Goal: Task Accomplishment & Management: Manage account settings

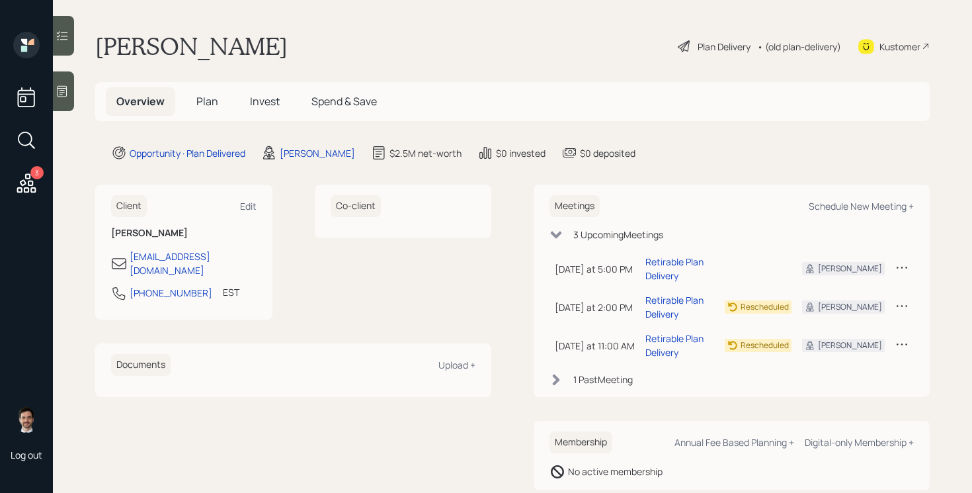
click at [718, 50] on div "Plan Delivery" at bounding box center [724, 47] width 53 height 14
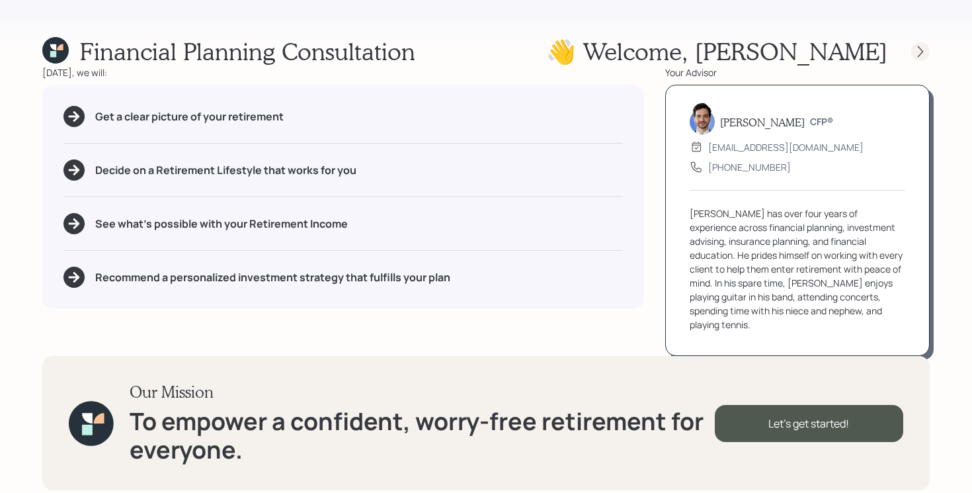
click at [919, 55] on icon at bounding box center [920, 51] width 13 height 13
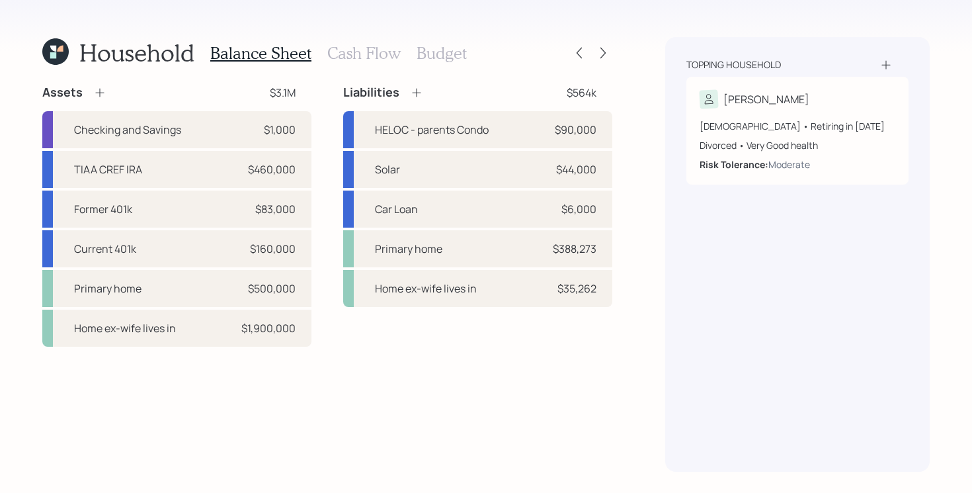
click at [613, 62] on div "Household Balance Sheet Cash Flow Budget Assets $3.1M Checking and Savings $1,0…" at bounding box center [486, 246] width 972 height 493
click at [600, 57] on icon at bounding box center [603, 52] width 13 height 13
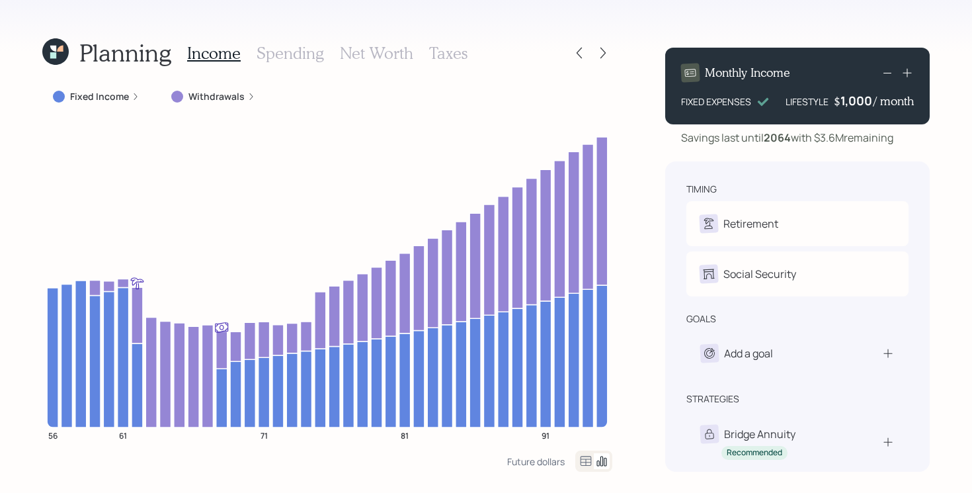
click at [600, 57] on icon at bounding box center [603, 52] width 13 height 13
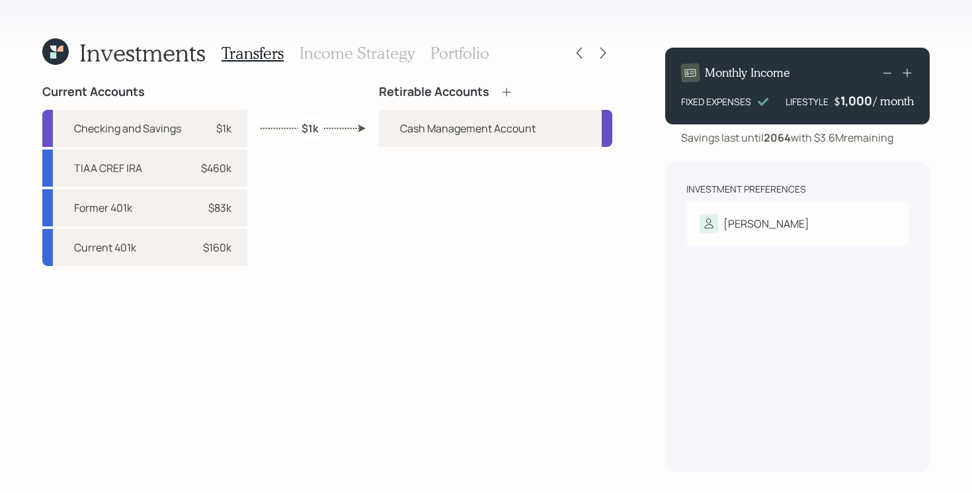
click at [587, 58] on div at bounding box center [591, 53] width 42 height 19
click at [349, 327] on div "Current Accounts Checking and Savings $1k TIAA CREF IRA $460k Former 401k $83k …" at bounding box center [327, 278] width 570 height 387
click at [575, 58] on icon at bounding box center [579, 52] width 13 height 13
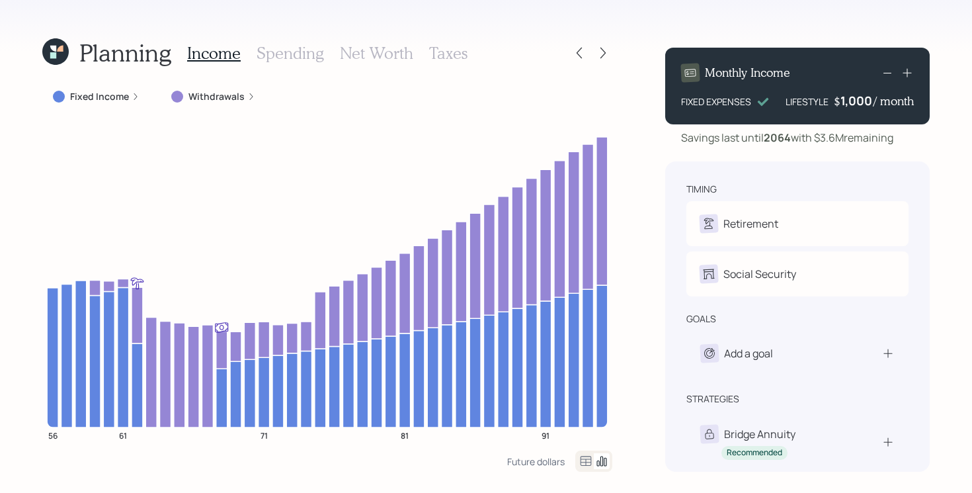
click at [575, 58] on icon at bounding box center [579, 52] width 13 height 13
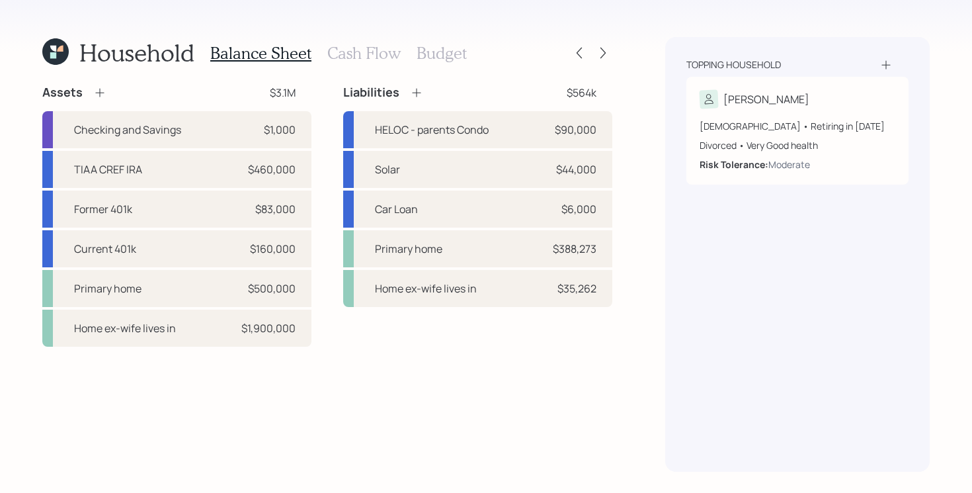
click at [332, 206] on div "Assets $3.1M Checking and Savings $1,000 TIAA CREF IRA $460,000 Former 401k $83…" at bounding box center [327, 216] width 570 height 262
click at [575, 60] on div at bounding box center [579, 53] width 19 height 19
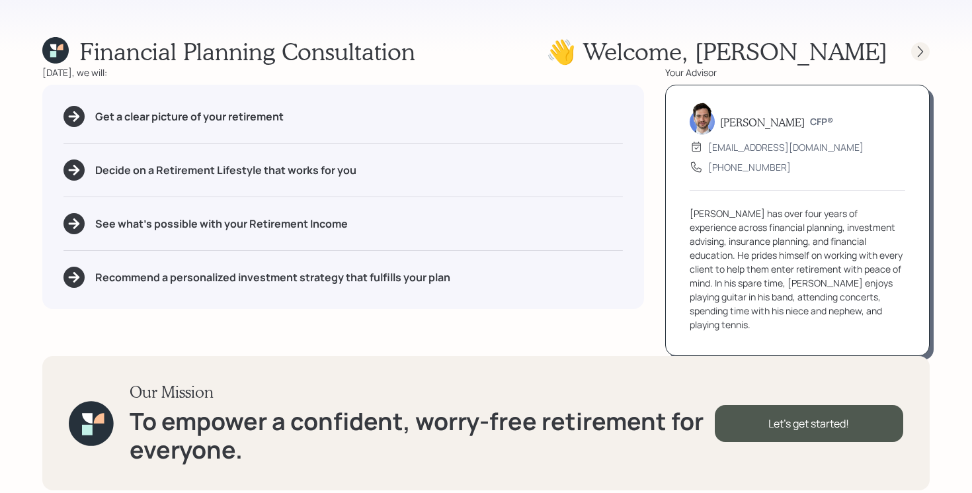
click at [927, 56] on div at bounding box center [920, 51] width 19 height 19
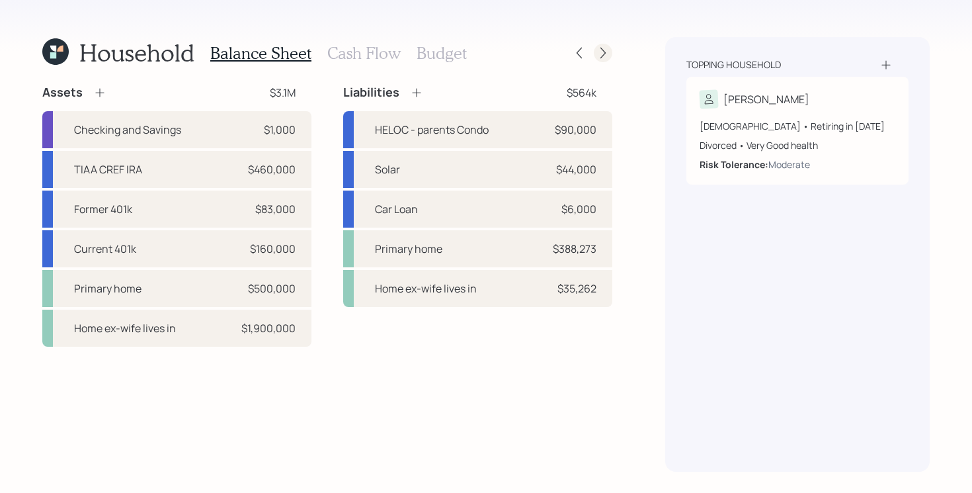
click at [602, 55] on icon at bounding box center [603, 52] width 13 height 13
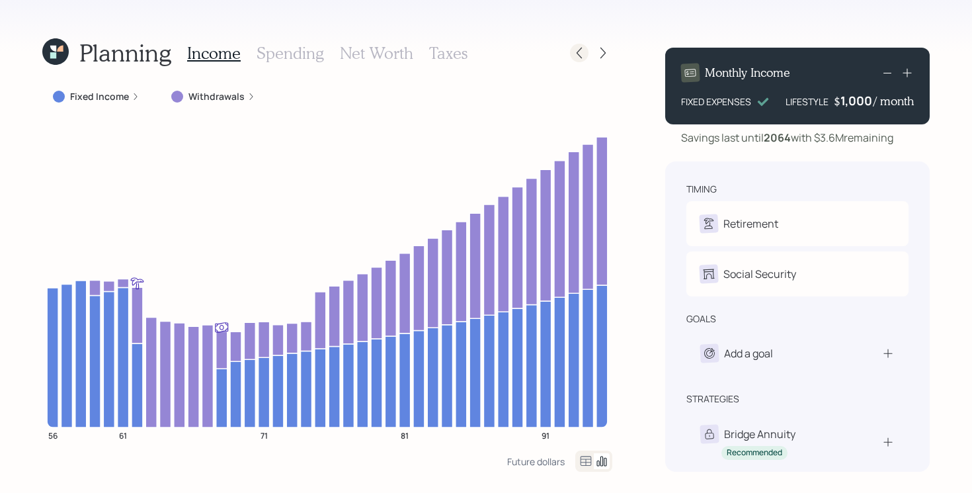
click at [575, 50] on icon at bounding box center [579, 52] width 13 height 13
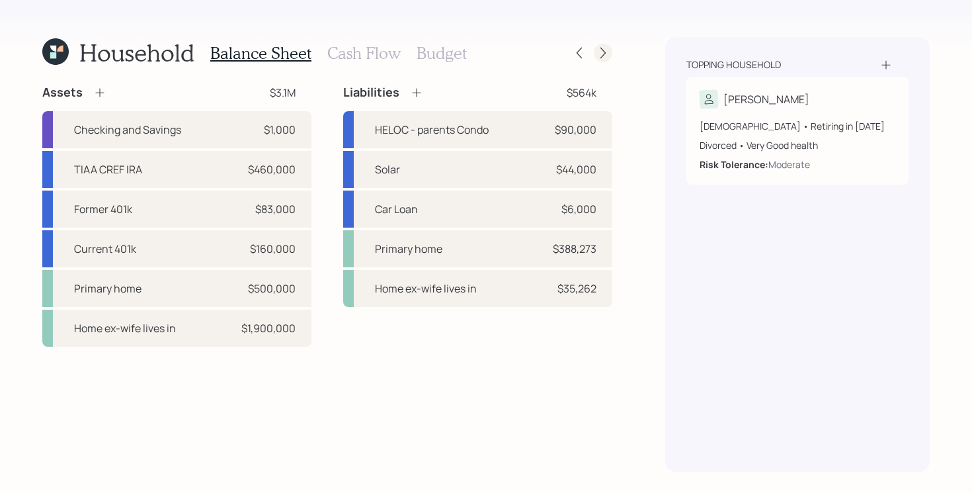
click at [602, 54] on icon at bounding box center [603, 52] width 13 height 13
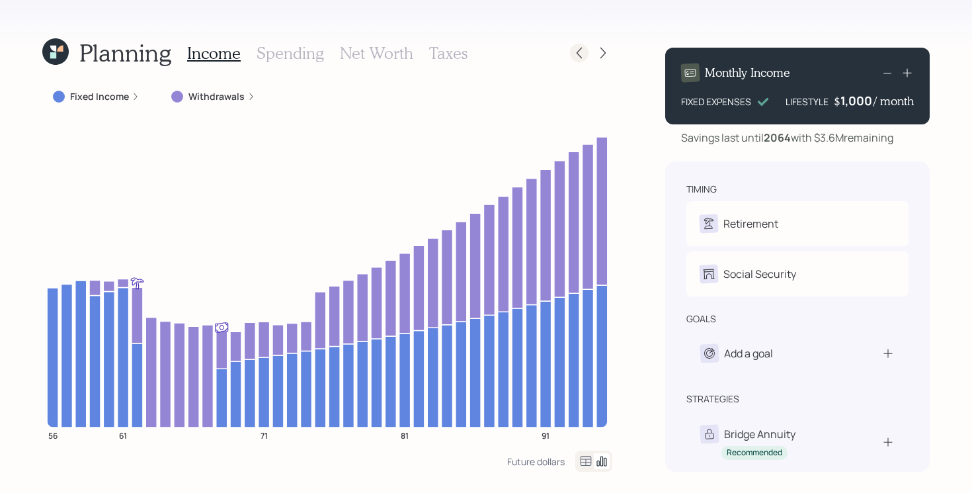
click at [577, 54] on icon at bounding box center [579, 52] width 13 height 13
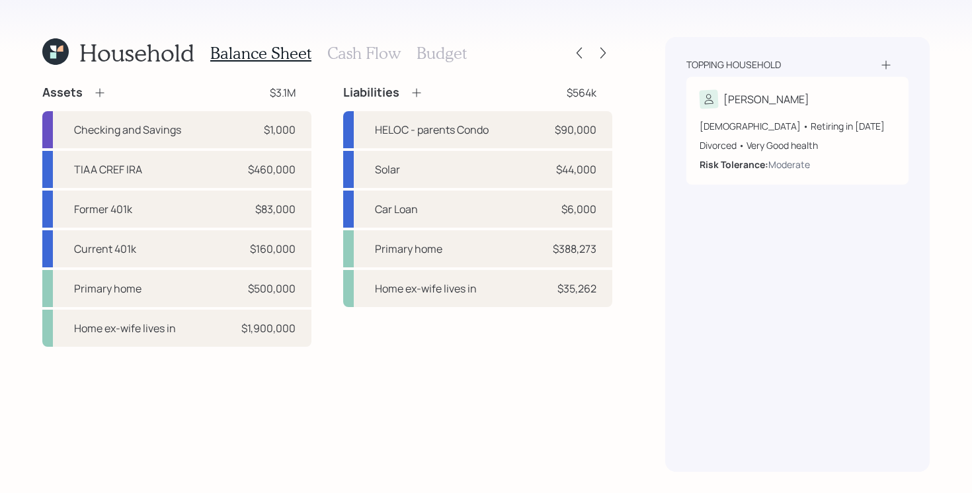
click at [191, 405] on div "Assets $3.1M Checking and Savings $1,000 TIAA CREF IRA $460,000 Former 401k $83…" at bounding box center [327, 278] width 570 height 387
click at [577, 56] on icon at bounding box center [579, 52] width 13 height 13
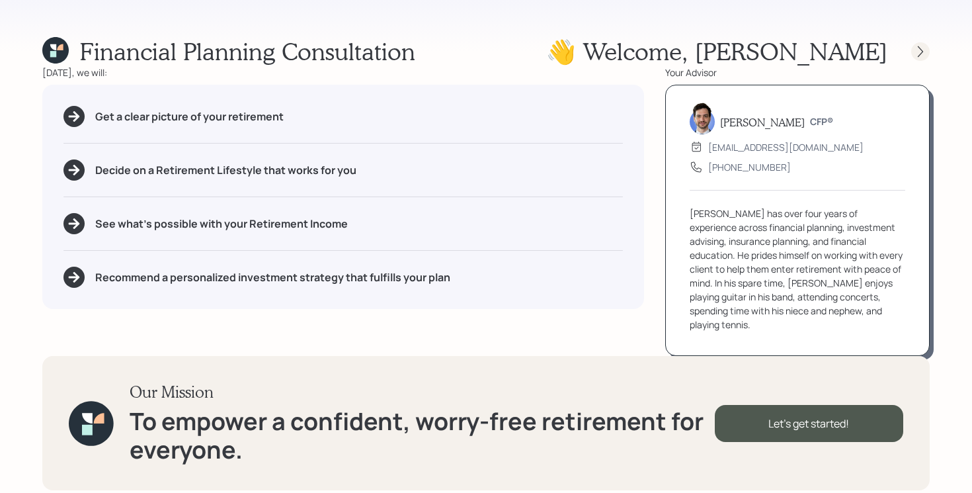
click at [920, 51] on icon at bounding box center [920, 51] width 13 height 13
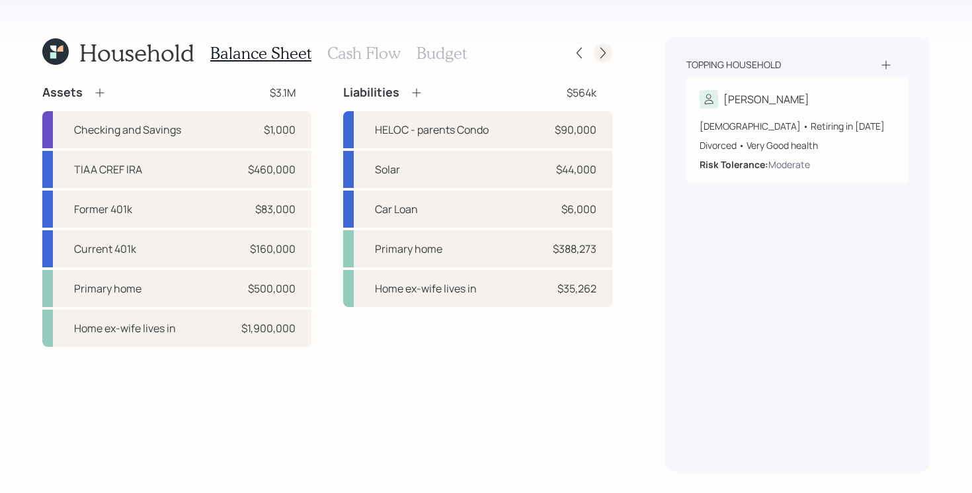
click at [607, 51] on icon at bounding box center [603, 52] width 13 height 13
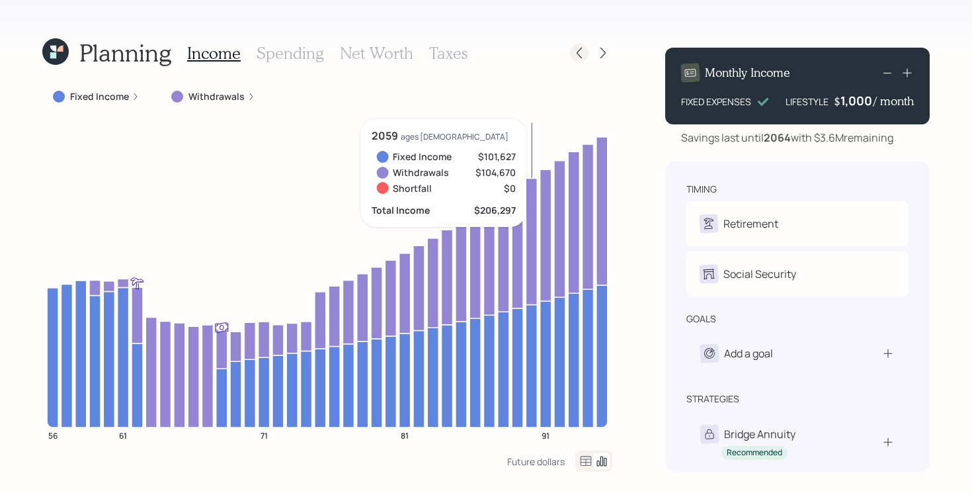
click at [581, 50] on icon at bounding box center [579, 52] width 13 height 13
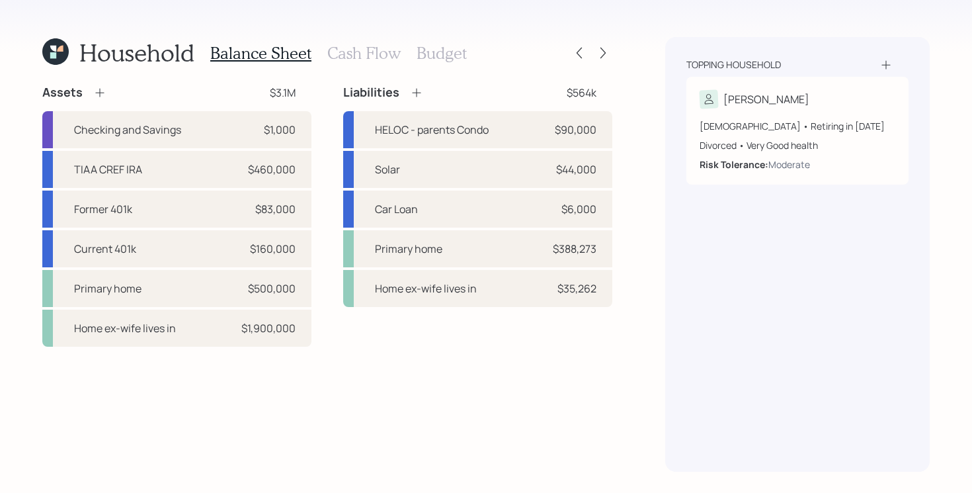
click at [354, 54] on h3 "Cash Flow" at bounding box center [363, 53] width 73 height 19
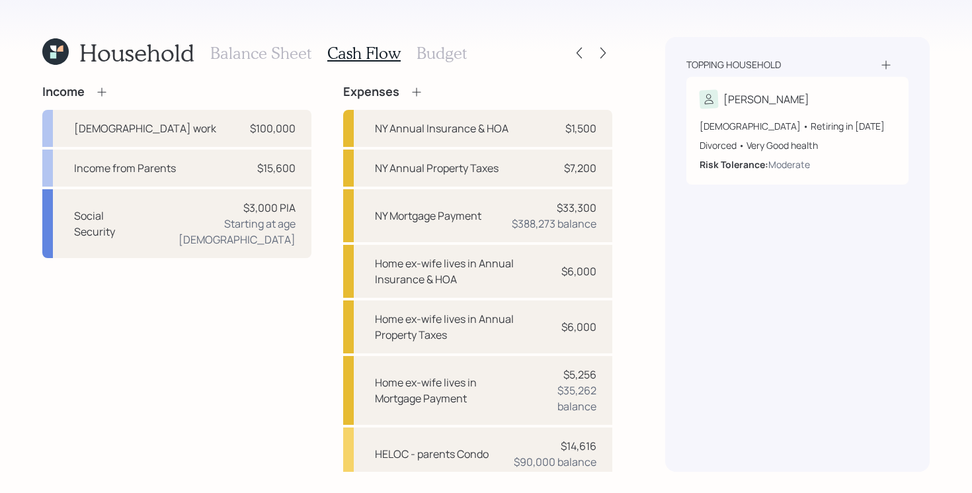
scroll to position [77, 0]
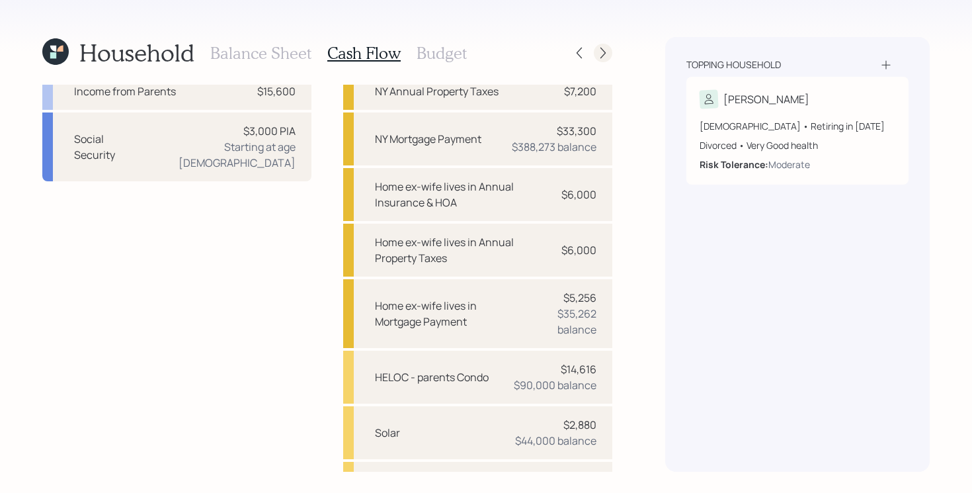
click at [606, 56] on icon at bounding box center [603, 52] width 13 height 13
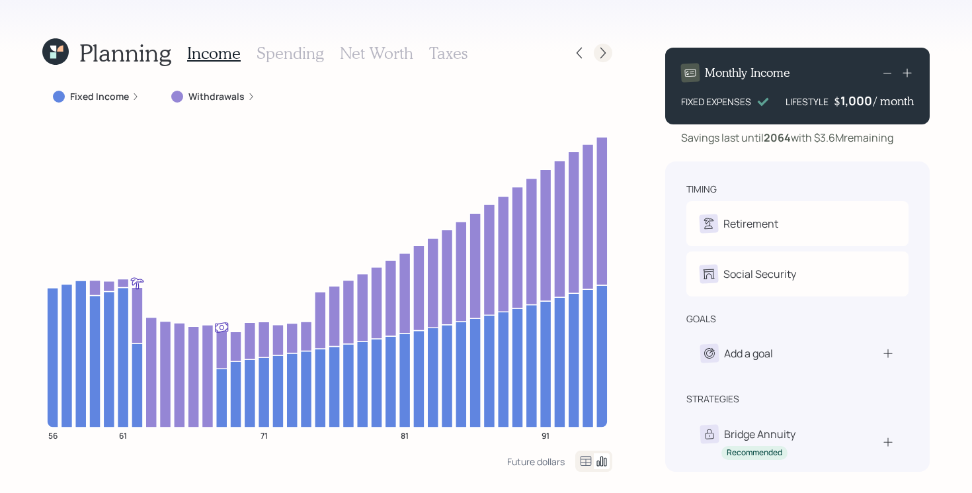
click at [609, 50] on icon at bounding box center [603, 52] width 13 height 13
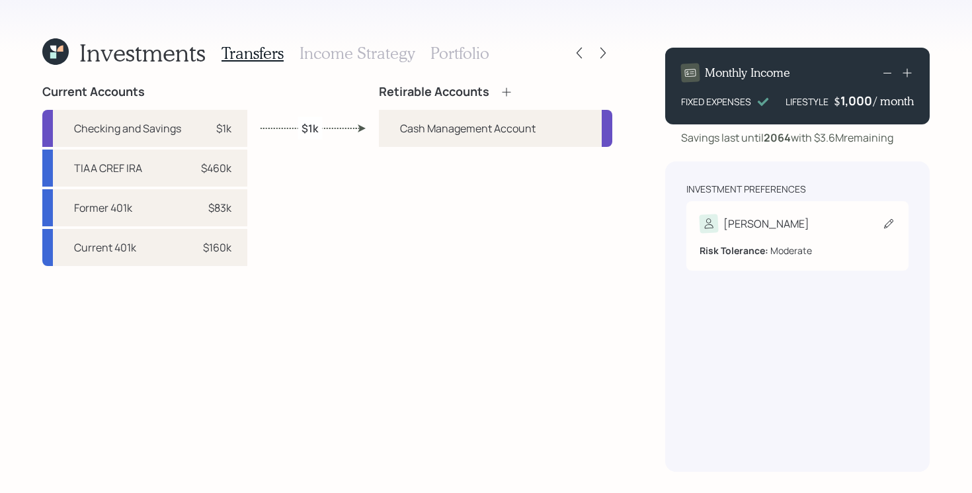
click at [778, 223] on div "[PERSON_NAME]" at bounding box center [798, 223] width 196 height 19
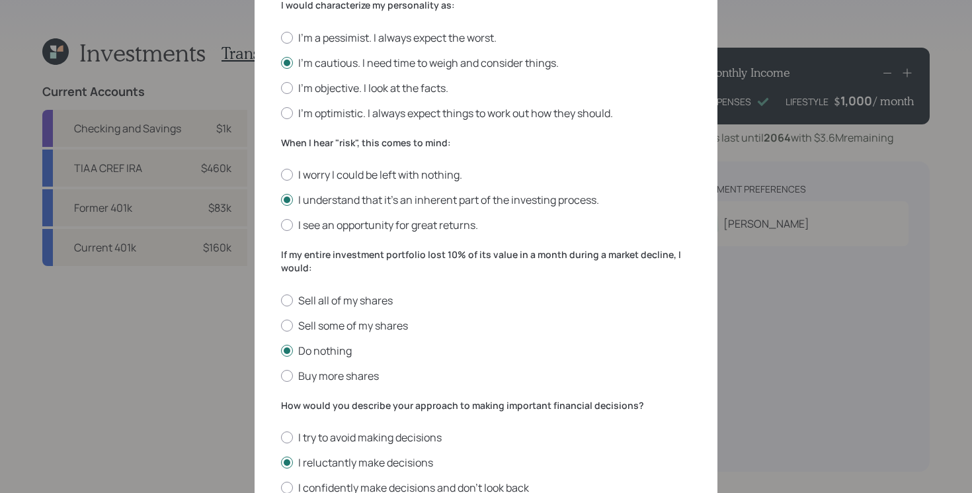
scroll to position [411, 0]
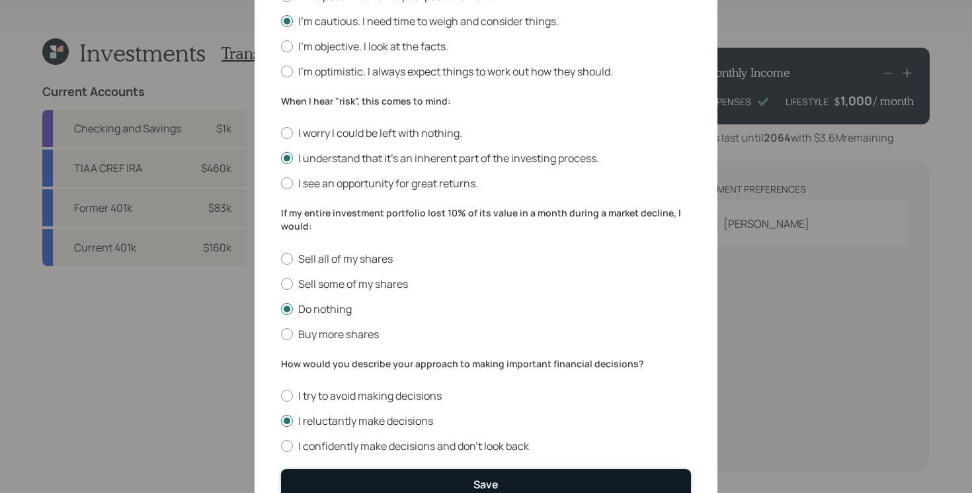
click at [542, 481] on button "Save" at bounding box center [486, 483] width 410 height 28
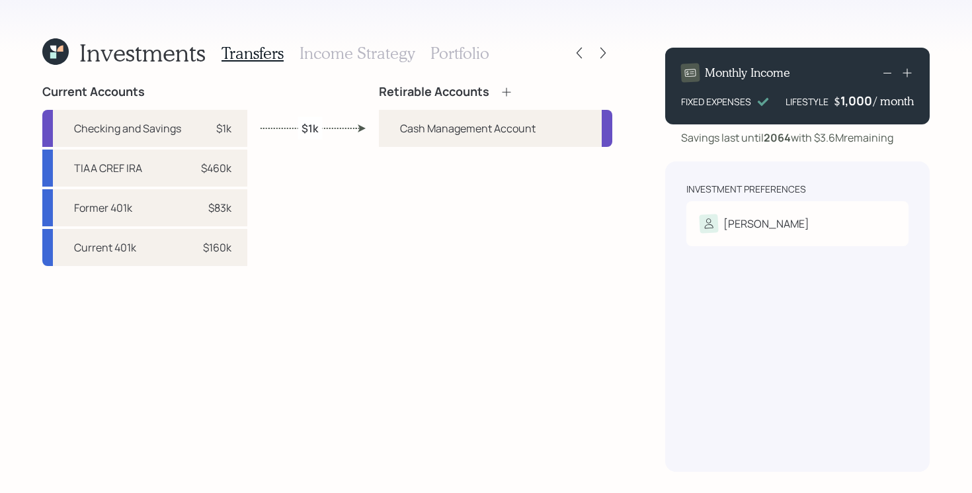
click at [509, 94] on icon at bounding box center [506, 91] width 13 height 13
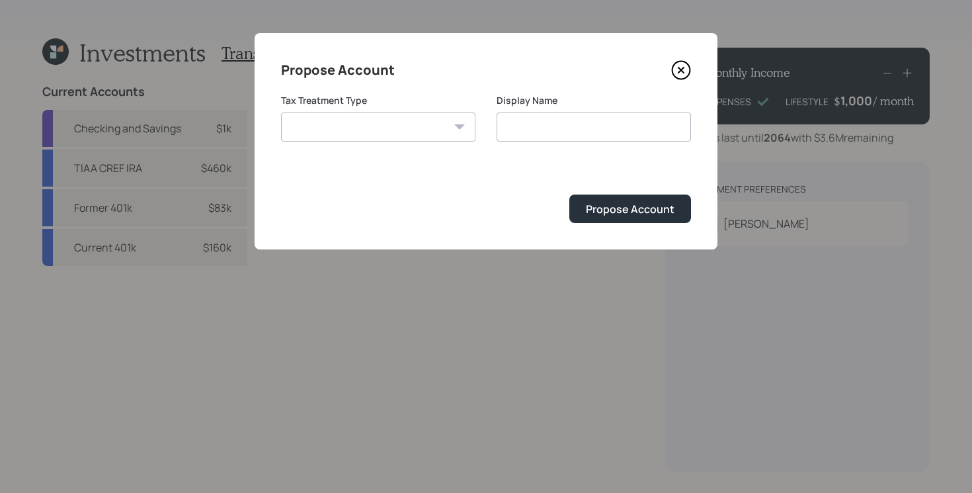
click at [433, 121] on select "Roth Taxable Traditional" at bounding box center [378, 126] width 194 height 29
select select "traditional"
click at [281, 112] on select "Roth Taxable Traditional" at bounding box center [378, 126] width 194 height 29
type input "Traditional"
click at [612, 204] on div "Propose Account" at bounding box center [630, 209] width 89 height 15
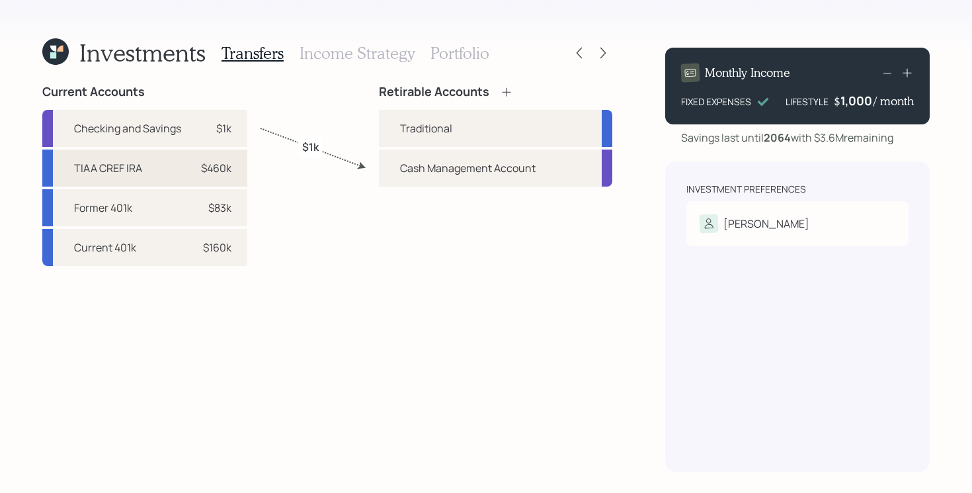
click at [121, 169] on div "TIAA CREF IRA" at bounding box center [108, 168] width 68 height 16
click at [434, 128] on div "Traditional" at bounding box center [426, 128] width 52 height 16
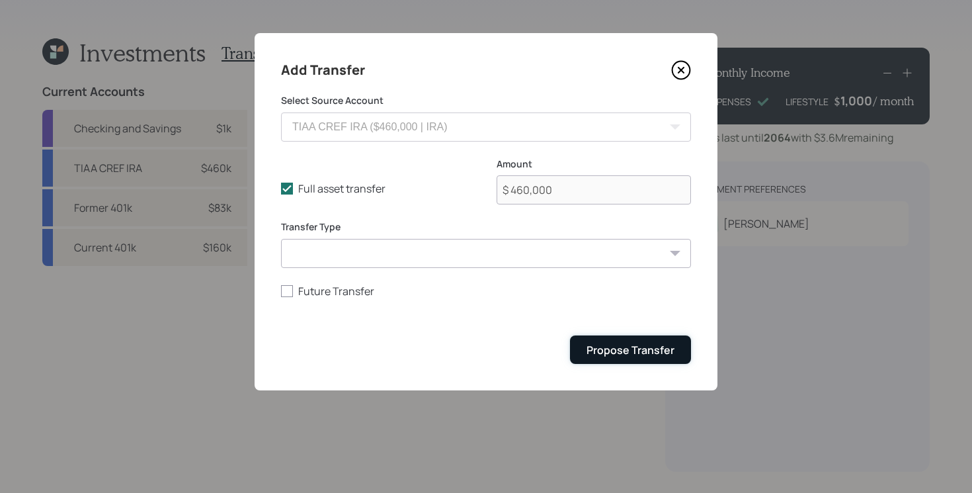
click at [640, 359] on button "Propose Transfer" at bounding box center [630, 349] width 121 height 28
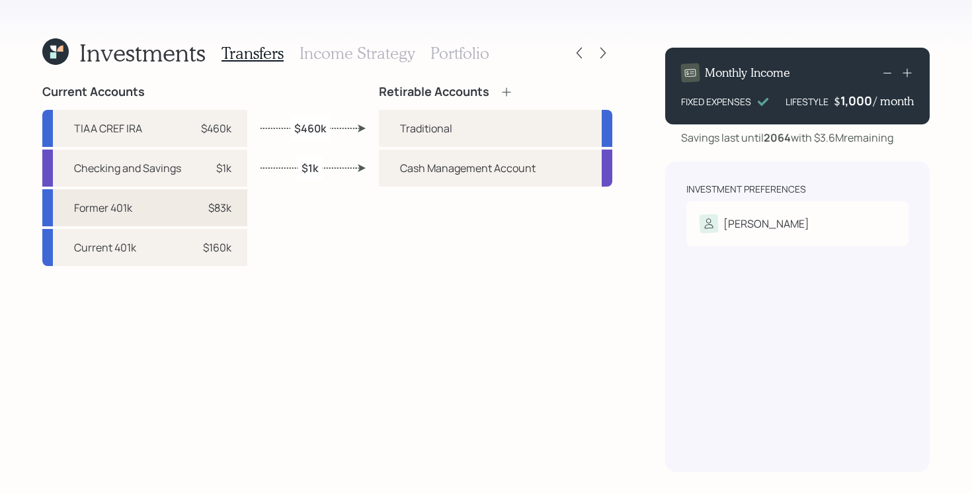
click at [169, 209] on div "Former 401k $83k" at bounding box center [144, 207] width 205 height 37
click at [420, 124] on div "Traditional" at bounding box center [426, 128] width 52 height 16
select select "2c5bb706-2371-4473-ac22-864102ac86c8"
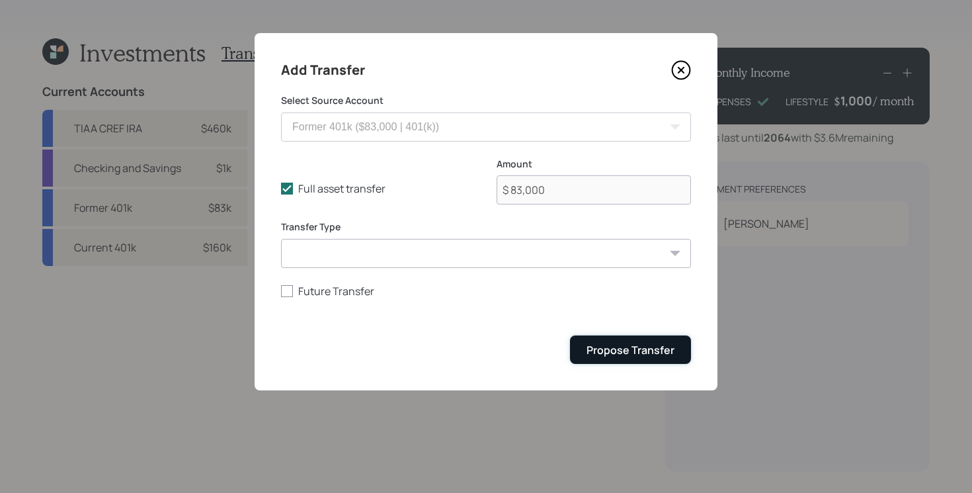
click at [646, 349] on div "Propose Transfer" at bounding box center [631, 350] width 88 height 15
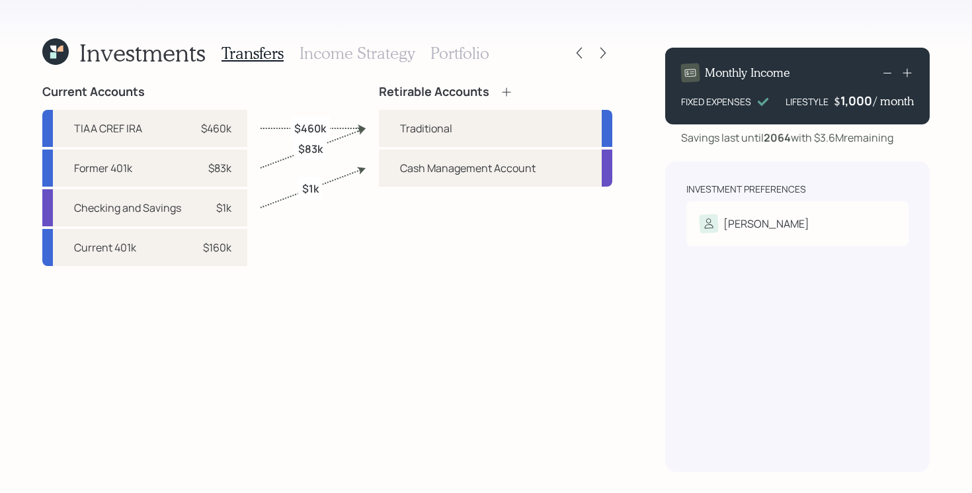
click at [387, 56] on h3 "Income Strategy" at bounding box center [357, 53] width 115 height 19
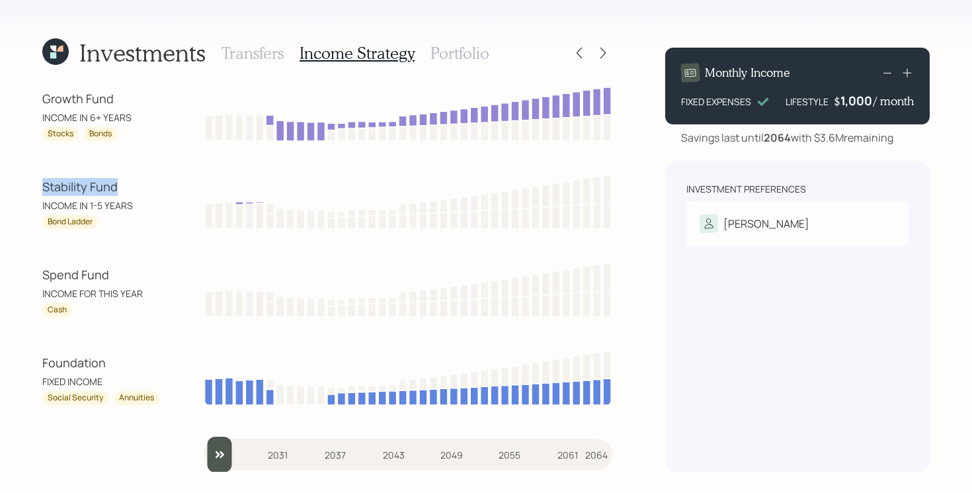
drag, startPoint x: 44, startPoint y: 188, endPoint x: 175, endPoint y: 187, distance: 131.0
click at [175, 187] on div "Stability Fund INCOME IN 1-5 YEARS Bond Ladder" at bounding box center [327, 201] width 570 height 56
click at [47, 49] on icon at bounding box center [55, 51] width 26 height 26
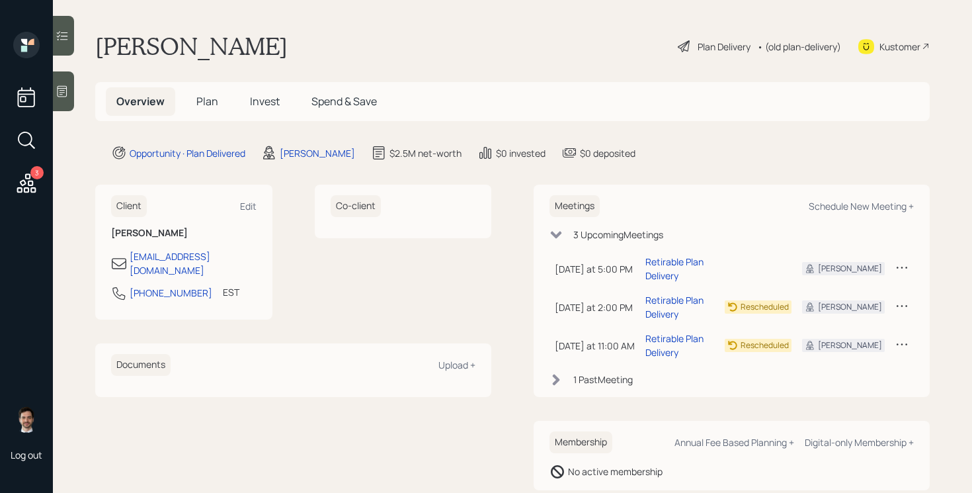
click at [208, 103] on span "Plan" at bounding box center [207, 101] width 22 height 15
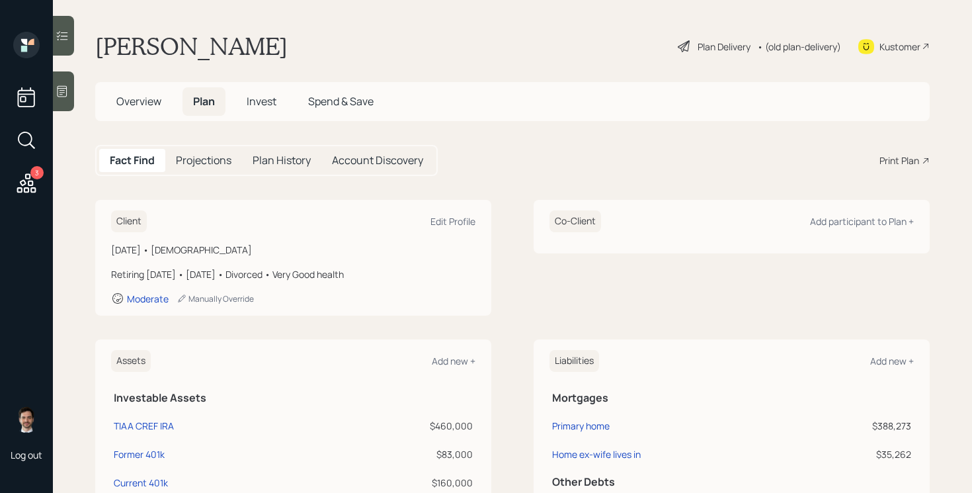
click at [725, 45] on div "Plan Delivery" at bounding box center [724, 47] width 53 height 14
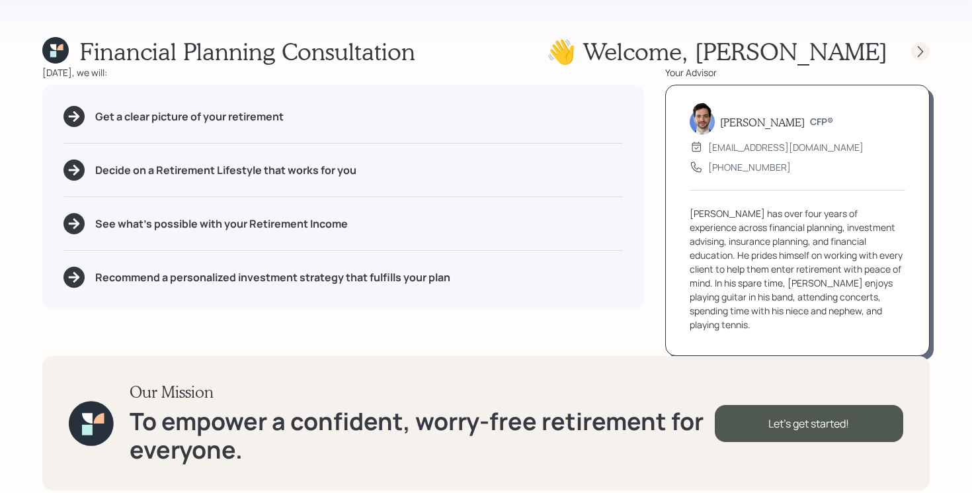
click at [925, 53] on icon at bounding box center [920, 51] width 13 height 13
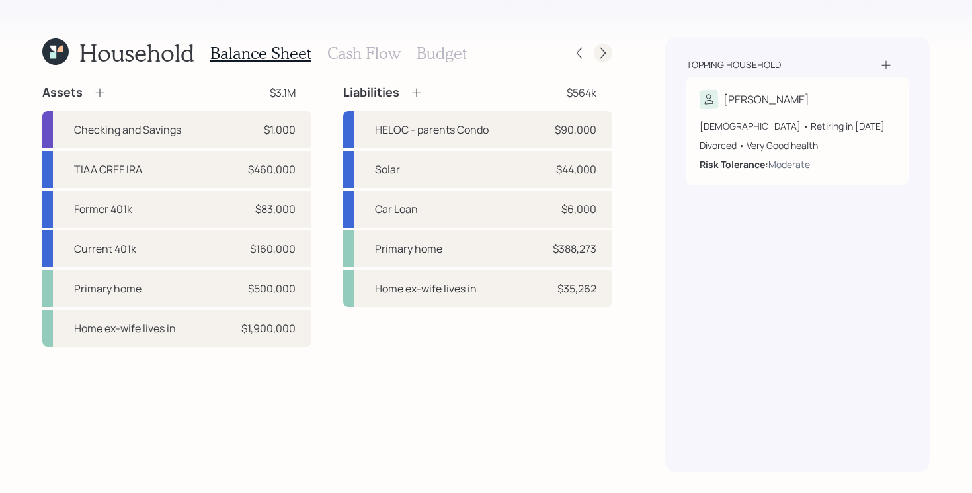
click at [609, 52] on icon at bounding box center [603, 52] width 13 height 13
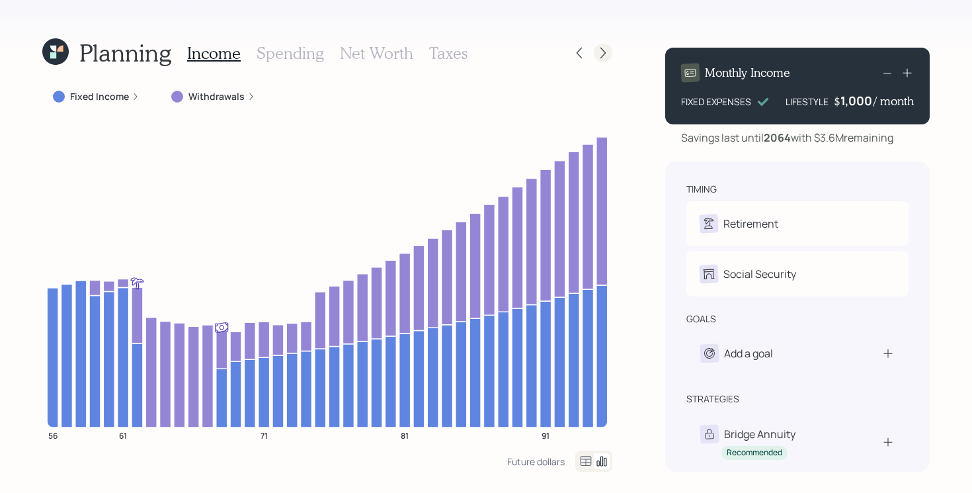
click at [599, 50] on icon at bounding box center [603, 52] width 13 height 13
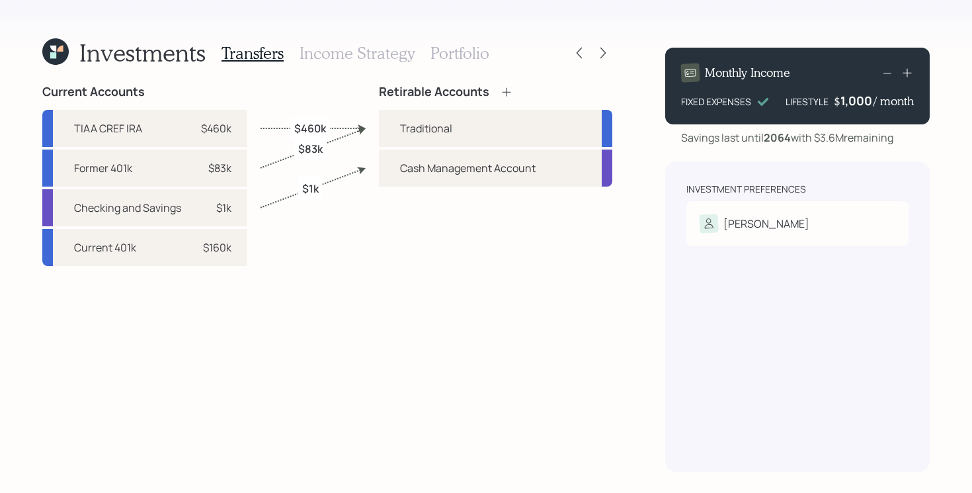
click at [343, 54] on h3 "Income Strategy" at bounding box center [357, 53] width 115 height 19
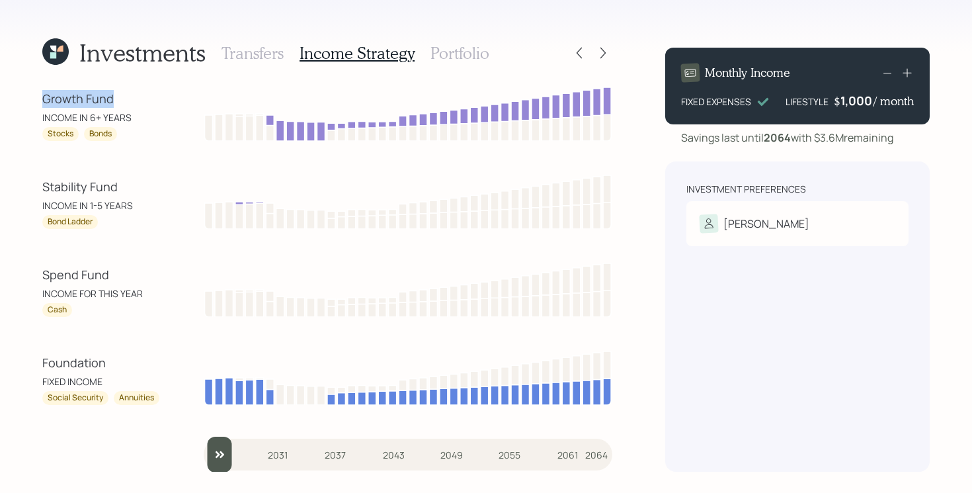
drag, startPoint x: 42, startPoint y: 101, endPoint x: 126, endPoint y: 100, distance: 84.0
click at [126, 100] on div "Growth Fund" at bounding box center [101, 99] width 119 height 18
click at [34, 277] on div "Investments Transfers Income Strategy Portfolio Growth Fund INCOME IN 6+ YEARS …" at bounding box center [486, 246] width 972 height 493
click at [54, 192] on div "Stability Fund" at bounding box center [101, 187] width 119 height 18
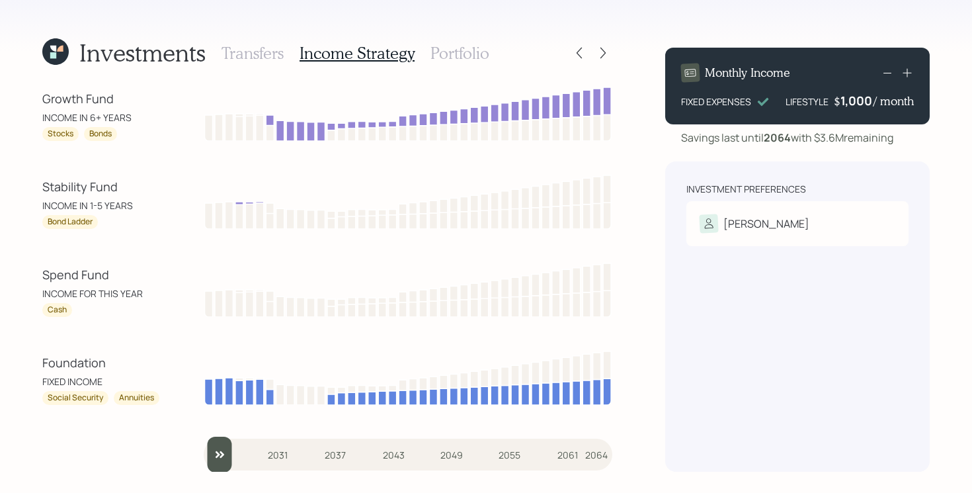
click at [452, 51] on h3 "Portfolio" at bounding box center [460, 53] width 59 height 19
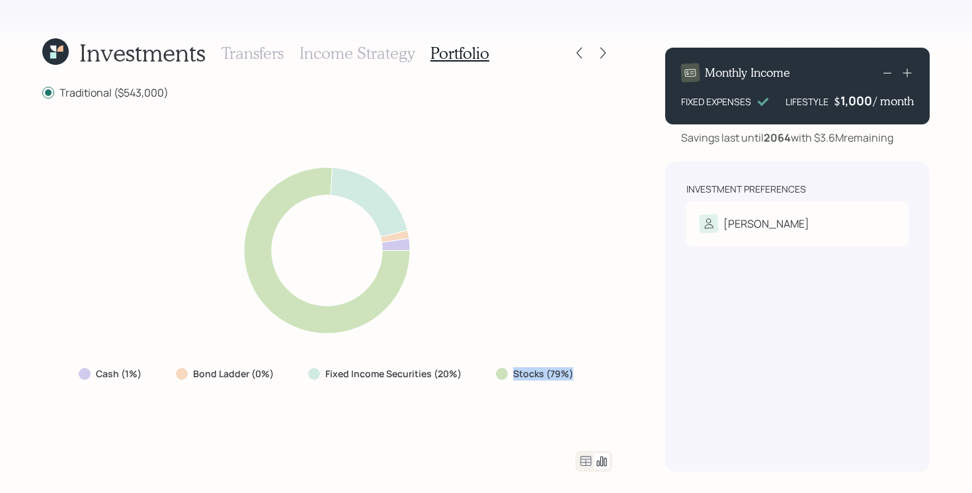
drag, startPoint x: 481, startPoint y: 375, endPoint x: 612, endPoint y: 378, distance: 130.3
click at [612, 378] on div "Cash (1%) Bond Ladder (0%) Fixed Income Securities (20%) Stocks (79%)" at bounding box center [327, 275] width 570 height 319
click at [452, 387] on div "Cash (1%) Bond Ladder (0%) Fixed Income Securities (20%) Stocks (79%)" at bounding box center [327, 275] width 570 height 319
drag, startPoint x: 468, startPoint y: 375, endPoint x: 315, endPoint y: 376, distance: 152.8
click at [315, 376] on div "Fixed Income Securities (20%)" at bounding box center [386, 374] width 177 height 24
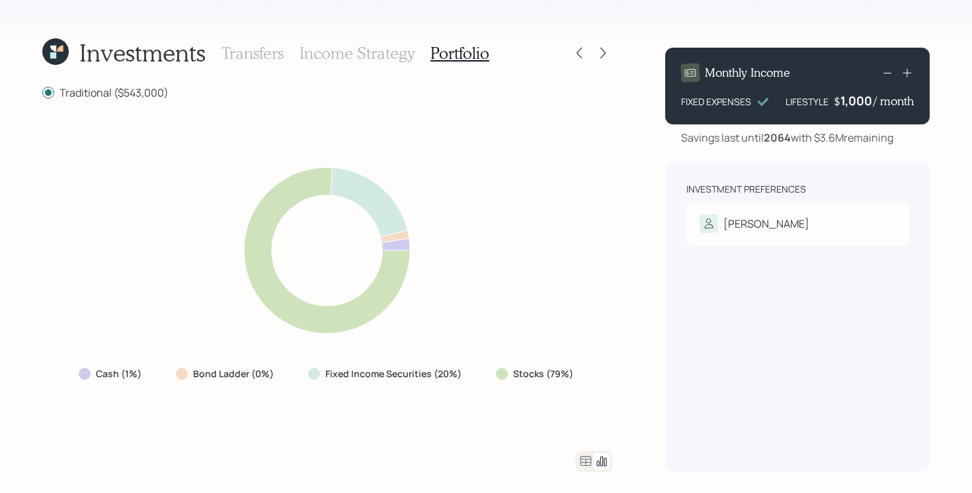
click at [300, 418] on div "Cash (1%) Bond Ladder (0%) Fixed Income Securities (20%) Stocks (79%)" at bounding box center [327, 275] width 570 height 319
drag, startPoint x: 159, startPoint y: 371, endPoint x: 44, endPoint y: 368, distance: 114.5
click at [44, 368] on div "Cash (1%) Bond Ladder (0%) Fixed Income Securities (20%) Stocks (79%)" at bounding box center [327, 275] width 570 height 319
click at [270, 403] on div "Cash (1%) Bond Ladder (0%) Fixed Income Securities (20%) Stocks (79%)" at bounding box center [327, 275] width 570 height 319
drag, startPoint x: 185, startPoint y: 370, endPoint x: 267, endPoint y: 373, distance: 82.0
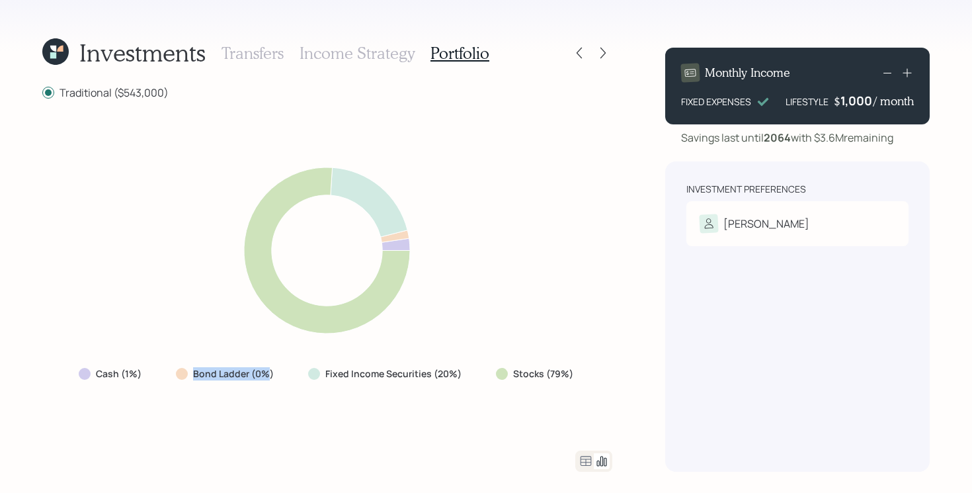
click at [267, 373] on div "Bond Ladder (0%)" at bounding box center [226, 373] width 101 height 13
click at [245, 393] on div "Cash (1%) Bond Ladder (0%) Fixed Income Securities (20%) Stocks (79%)" at bounding box center [327, 275] width 570 height 319
drag, startPoint x: 157, startPoint y: 369, endPoint x: 87, endPoint y: 369, distance: 70.1
click at [87, 369] on div "Cash (1%) Bond Ladder (0%) Fixed Income Securities (20%) Stocks (79%)" at bounding box center [327, 374] width 518 height 24
click at [242, 428] on div "Cash (1%) Bond Ladder (0%) Fixed Income Securities (20%) Stocks (79%)" at bounding box center [327, 275] width 570 height 319
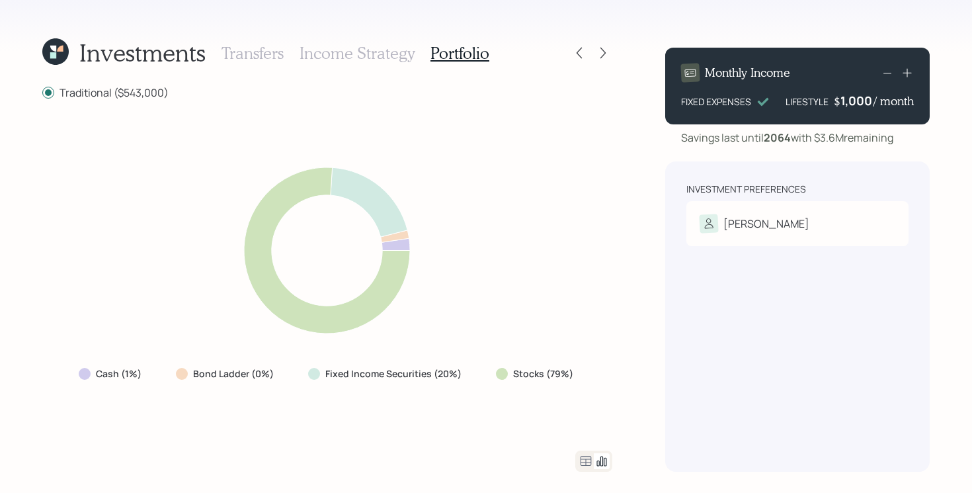
click at [587, 393] on div "Cash (1%) Bond Ladder (0%) Fixed Income Securities (20%) Stocks (79%)" at bounding box center [327, 275] width 570 height 319
click at [590, 456] on icon at bounding box center [586, 461] width 16 height 16
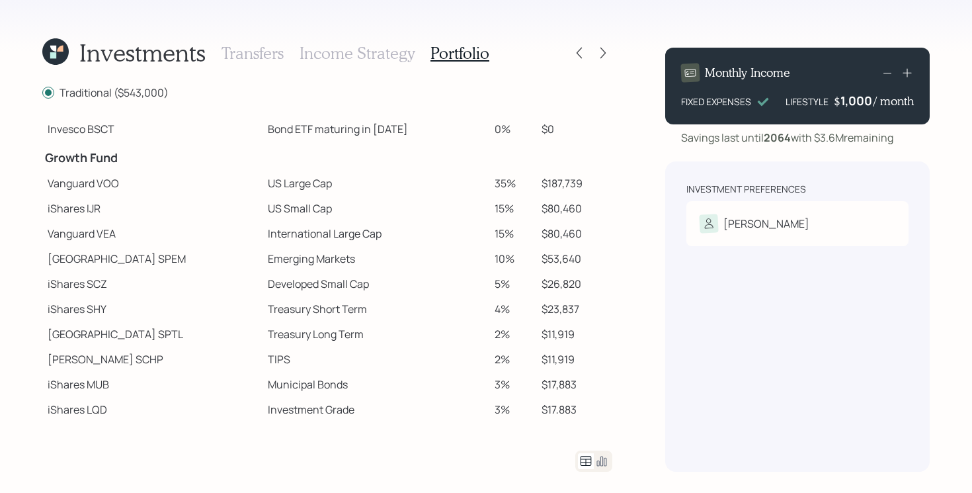
scroll to position [182, 0]
drag, startPoint x: 208, startPoint y: 186, endPoint x: 315, endPoint y: 183, distance: 106.5
click at [315, 183] on tr "Vanguard VOO US Large Cap 35% $187,739" at bounding box center [327, 183] width 570 height 25
click at [302, 190] on td "US Large Cap" at bounding box center [376, 183] width 227 height 25
click at [333, 302] on td "Treasury Short Term" at bounding box center [376, 309] width 227 height 25
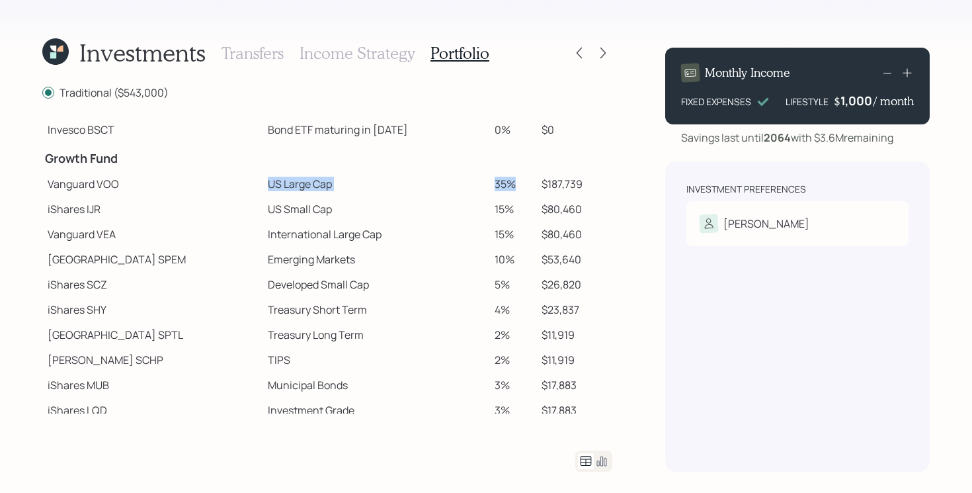
drag, startPoint x: 204, startPoint y: 185, endPoint x: 507, endPoint y: 183, distance: 303.6
click at [507, 183] on tr "Vanguard VOO US Large Cap 35% $187,739" at bounding box center [327, 183] width 570 height 25
click at [506, 183] on td "35%" at bounding box center [512, 183] width 47 height 25
drag, startPoint x: 522, startPoint y: 185, endPoint x: 470, endPoint y: 187, distance: 52.3
click at [470, 186] on tr "Vanguard VOO US Large Cap 35% $187,739" at bounding box center [327, 183] width 570 height 25
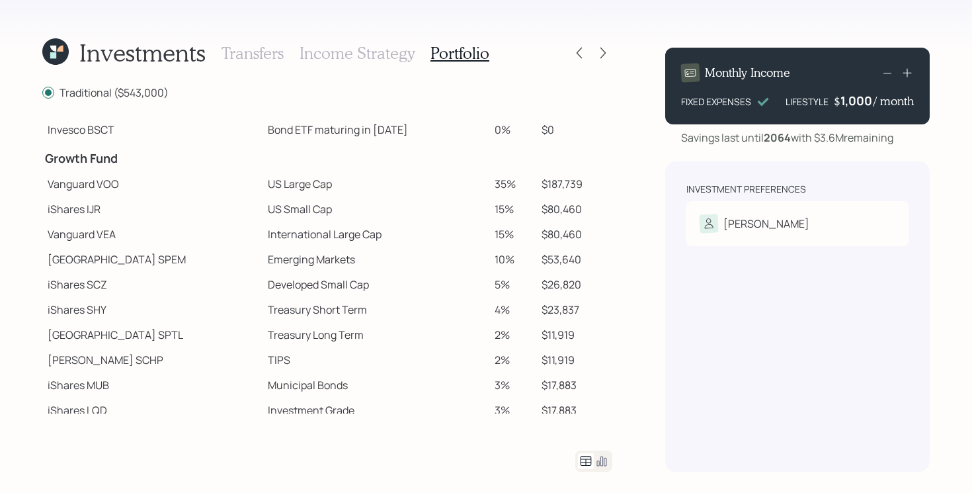
click at [470, 198] on td "US Small Cap" at bounding box center [376, 208] width 227 height 25
drag, startPoint x: 211, startPoint y: 209, endPoint x: 502, endPoint y: 215, distance: 291.1
click at [502, 215] on tr "iShares IJR US Small Cap 15% $80,460" at bounding box center [327, 208] width 570 height 25
click at [498, 215] on td "15%" at bounding box center [512, 208] width 47 height 25
click at [263, 241] on td "International Large Cap" at bounding box center [376, 234] width 227 height 25
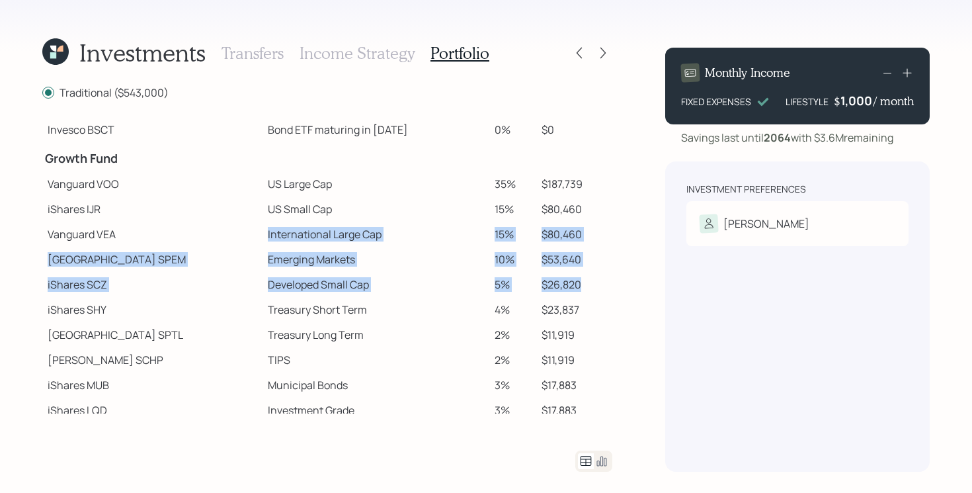
drag, startPoint x: 210, startPoint y: 238, endPoint x: 588, endPoint y: 293, distance: 382.3
click at [588, 293] on tbody "Spend Fund CASH Cash (Account Management) 1% $5,430 Stability Fund Invesco BSCP…" at bounding box center [327, 203] width 570 height 539
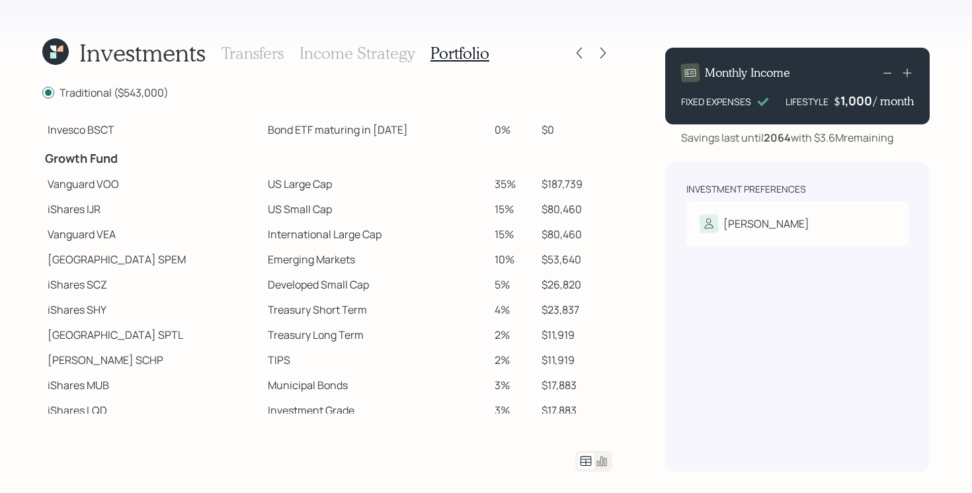
click at [536, 269] on td "$53,640" at bounding box center [574, 259] width 76 height 25
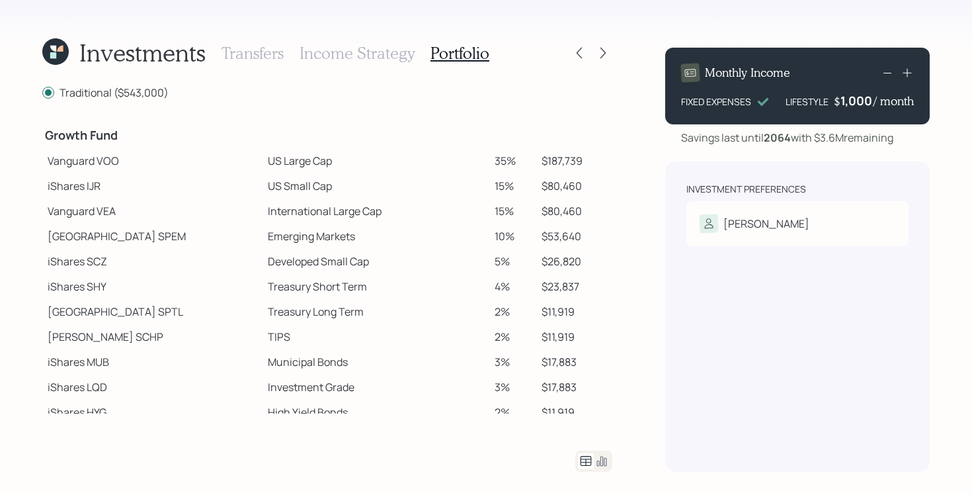
scroll to position [179, 0]
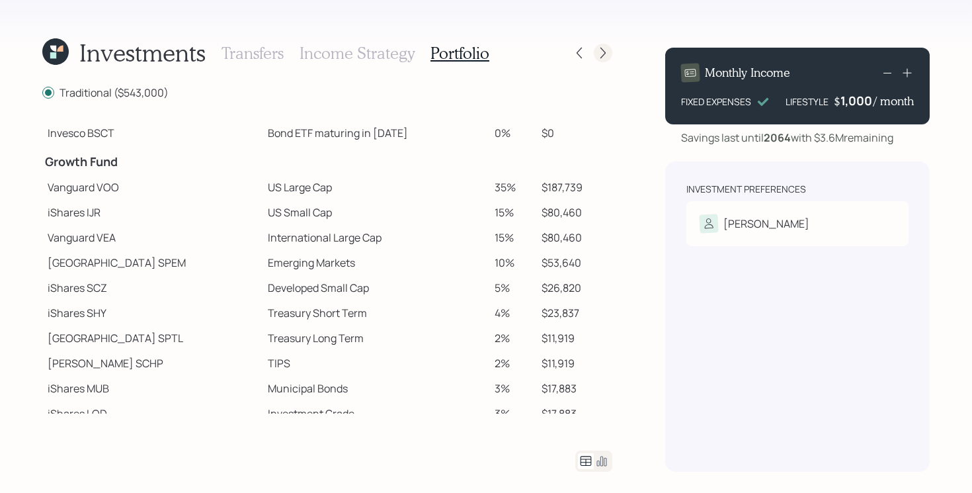
click at [605, 53] on icon at bounding box center [603, 52] width 13 height 13
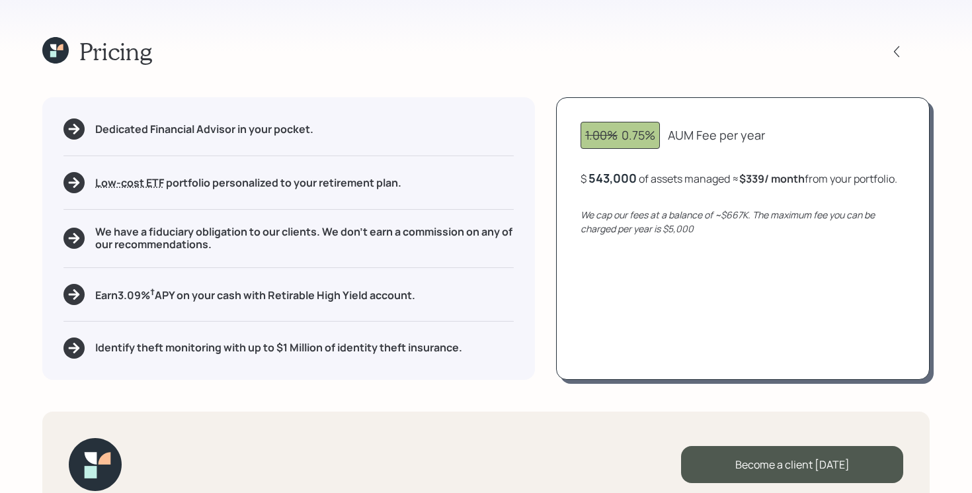
click at [535, 217] on div "Dedicated Financial Advisor in your pocket. Low-cost ETF Retirable uses diversi…" at bounding box center [288, 238] width 493 height 282
drag, startPoint x: 592, startPoint y: 179, endPoint x: 642, endPoint y: 174, distance: 50.5
click at [642, 174] on div "$ 543000 of assets managed ≈ $339 / month from your portfolio ." at bounding box center [737, 178] width 313 height 17
click at [589, 274] on div "1.00% 0.75% AUM Fee per year $ 543000 of assets managed ≈ $339 / month from you…" at bounding box center [743, 238] width 374 height 282
drag, startPoint x: 747, startPoint y: 180, endPoint x: 768, endPoint y: 178, distance: 21.9
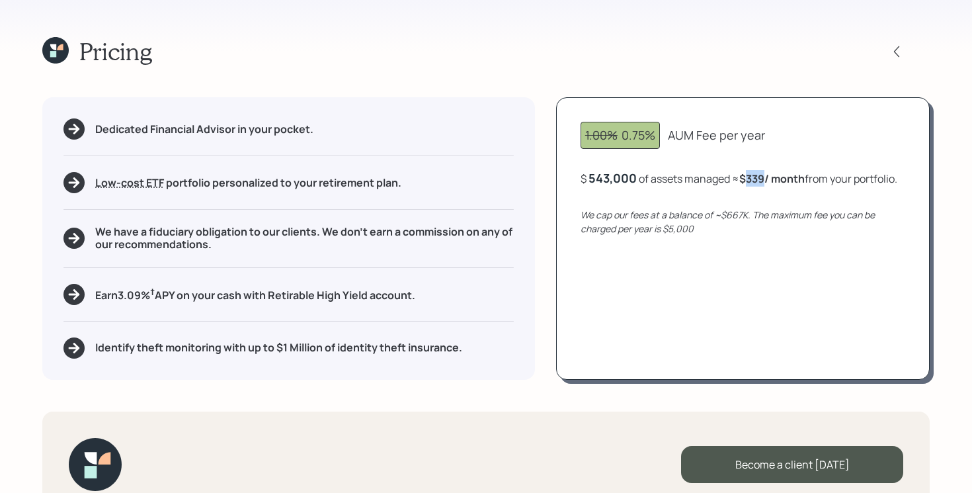
click at [768, 178] on b "$339 / month" at bounding box center [771, 178] width 65 height 15
click at [633, 299] on div "1.00% 0.75% AUM Fee per year $ 543,000 of assets managed ≈ $339 / month from yo…" at bounding box center [743, 238] width 374 height 282
drag, startPoint x: 725, startPoint y: 231, endPoint x: 749, endPoint y: 231, distance: 23.8
click at [749, 231] on icon "We cap our fees at a balance of ~$667K. The maximum fee you can be charged per …" at bounding box center [728, 221] width 294 height 26
click at [675, 309] on div "1.00% 0.75% AUM Fee per year $ 543,000 of assets managed ≈ $339 / month from yo…" at bounding box center [743, 238] width 374 height 282
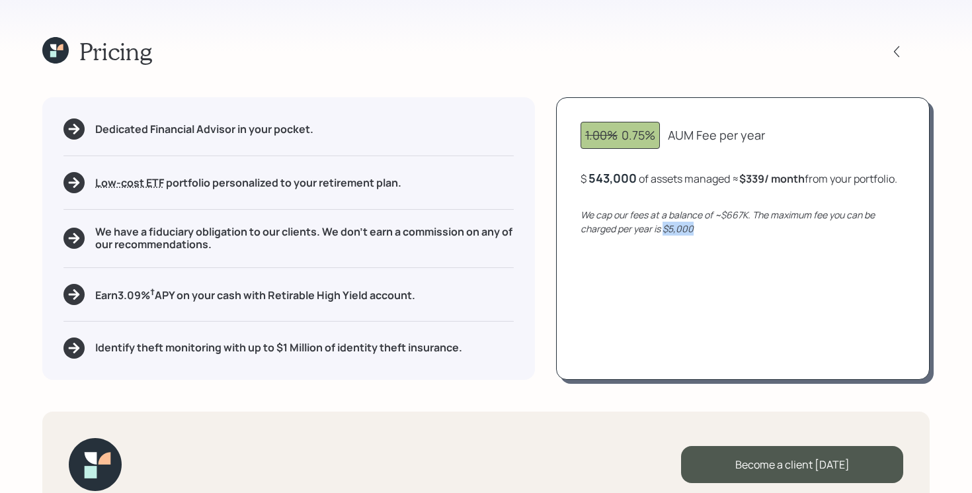
drag, startPoint x: 708, startPoint y: 246, endPoint x: 665, endPoint y: 246, distance: 43.0
click at [665, 235] on div "We cap our fees at a balance of ~$667K. The maximum fee you can be charged per …" at bounding box center [743, 222] width 325 height 28
click at [577, 315] on div "1.00% 0.75% AUM Fee per year $ 543,000 of assets managed ≈ $339 / month from yo…" at bounding box center [743, 238] width 374 height 282
drag, startPoint x: 751, startPoint y: 179, endPoint x: 771, endPoint y: 177, distance: 20.5
click at [771, 177] on b "$339 / month" at bounding box center [771, 178] width 65 height 15
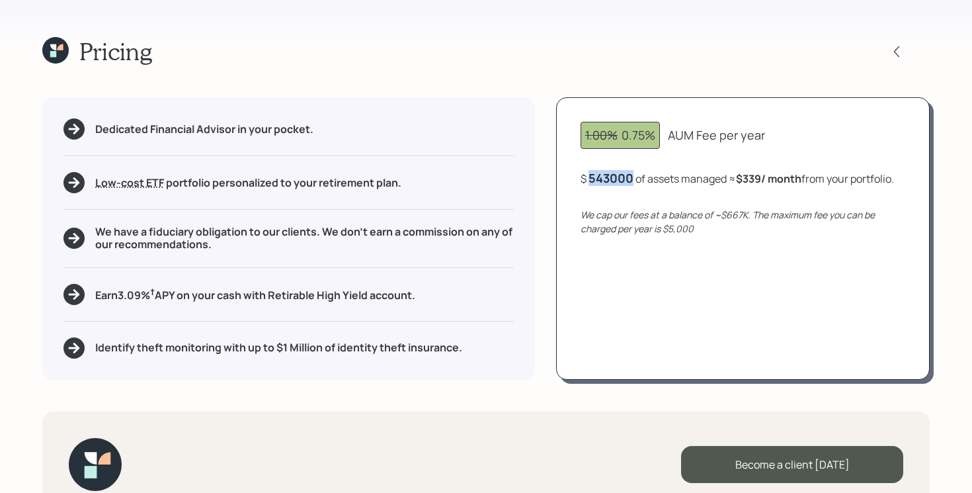
drag, startPoint x: 589, startPoint y: 177, endPoint x: 634, endPoint y: 175, distance: 44.4
click at [634, 175] on div "$ 543000 of assets managed ≈ $339 / month from your portfolio ." at bounding box center [737, 178] width 313 height 17
click at [661, 326] on div "1.00% 0.75% AUM Fee per year $ 543000 of assets managed ≈ $339 / month from you…" at bounding box center [743, 238] width 374 height 282
click at [617, 311] on div "1.00% 0.75% AUM Fee per year $ 543,000 of assets managed ≈ $339 / month from yo…" at bounding box center [743, 238] width 374 height 282
click at [266, 292] on h5 "Earn 3.09 % † APY on your cash with Retirable High Yield account." at bounding box center [255, 294] width 320 height 17
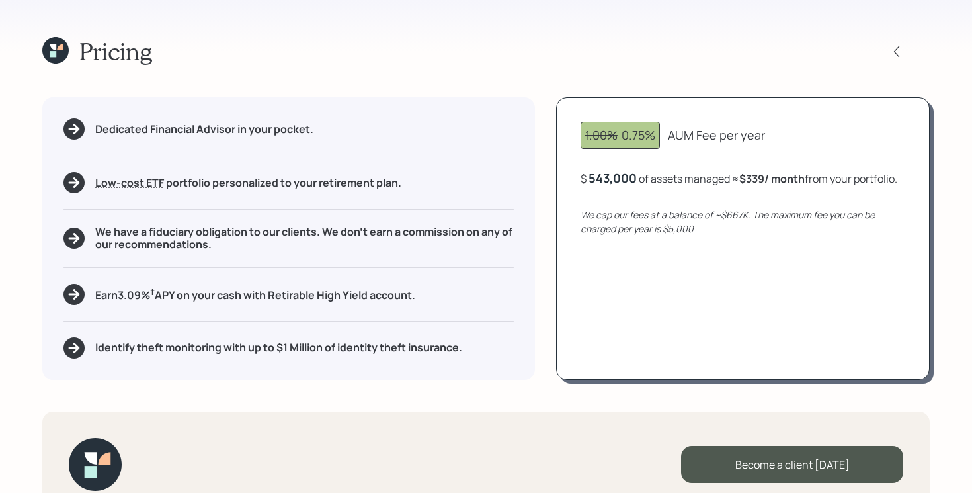
click at [266, 292] on h5 "Earn 3.09 % † APY on your cash with Retirable High Yield account." at bounding box center [255, 294] width 320 height 17
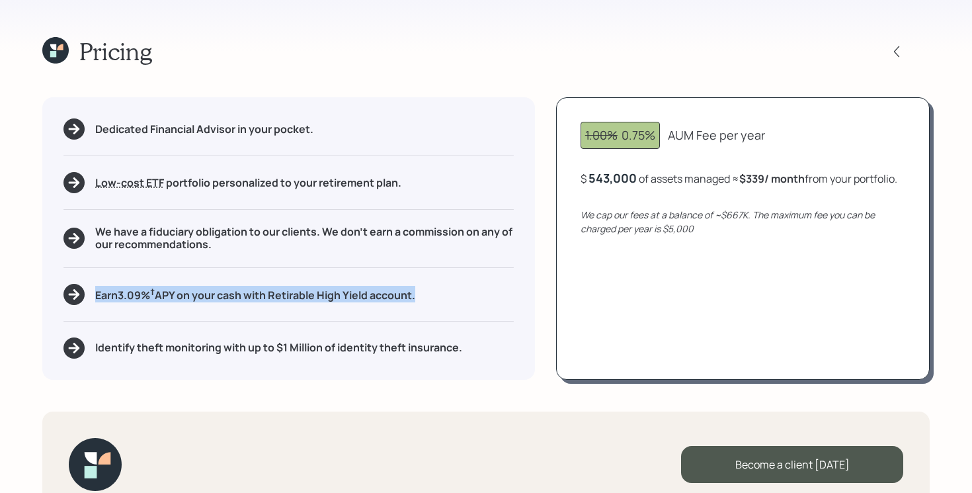
click at [266, 292] on h5 "Earn 3.09 % † APY on your cash with Retirable High Yield account." at bounding box center [255, 294] width 320 height 17
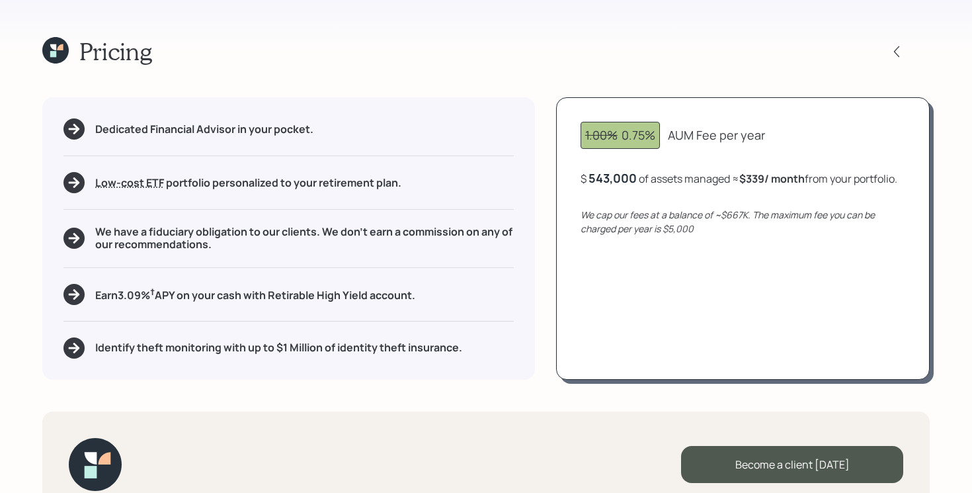
click at [267, 400] on div "Pricing Dedicated Financial Advisor in your pocket. Low-cost ETF Retirable uses…" at bounding box center [486, 246] width 972 height 493
click at [278, 345] on h5 "Identify theft monitoring with up to $1 Million of identity theft insurance." at bounding box center [278, 347] width 367 height 13
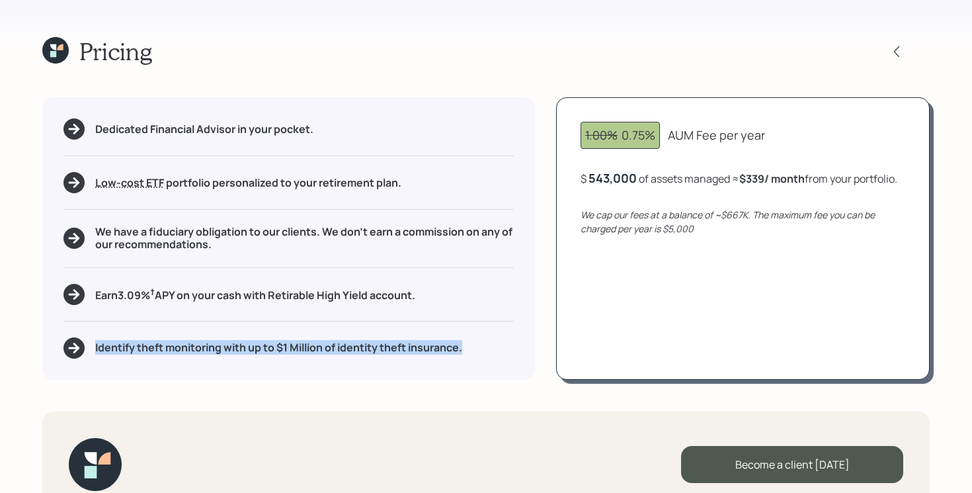
click at [278, 345] on h5 "Identify theft monitoring with up to $1 Million of identity theft insurance." at bounding box center [278, 347] width 367 height 13
click at [284, 386] on div "Pricing Dedicated Financial Advisor in your pocket. Low-cost ETF Retirable uses…" at bounding box center [486, 246] width 972 height 493
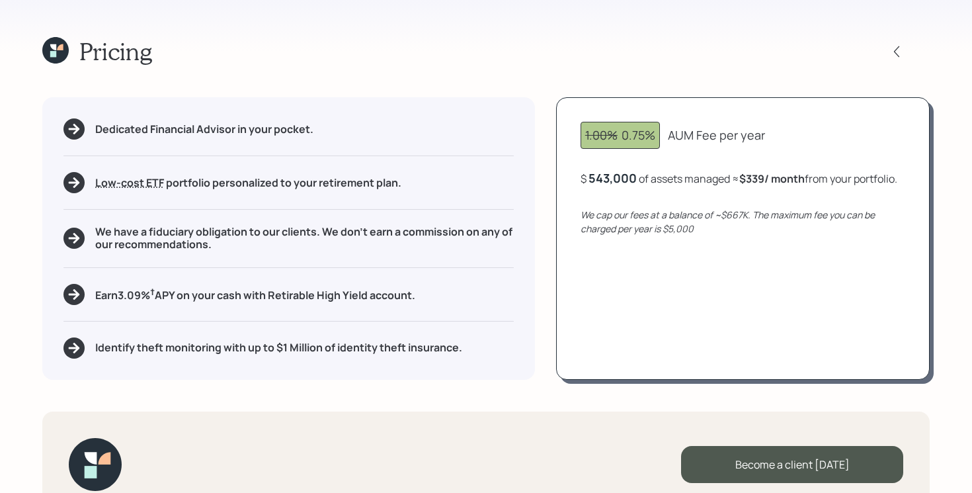
click at [284, 386] on div "Pricing Dedicated Financial Advisor in your pocket. Low-cost ETF Retirable uses…" at bounding box center [486, 246] width 972 height 493
click at [546, 244] on div "Dedicated Financial Advisor in your pocket. Low-cost ETF Retirable uses diversi…" at bounding box center [486, 238] width 888 height 282
click at [546, 140] on div "Dedicated Financial Advisor in your pocket. Low-cost ETF Retirable uses diversi…" at bounding box center [486, 238] width 888 height 282
click at [546, 139] on div "Dedicated Financial Advisor in your pocket. Low-cost ETF Retirable uses diversi…" at bounding box center [486, 238] width 888 height 282
click at [541, 239] on div "Dedicated Financial Advisor in your pocket. Low-cost ETF Retirable uses diversi…" at bounding box center [486, 238] width 888 height 282
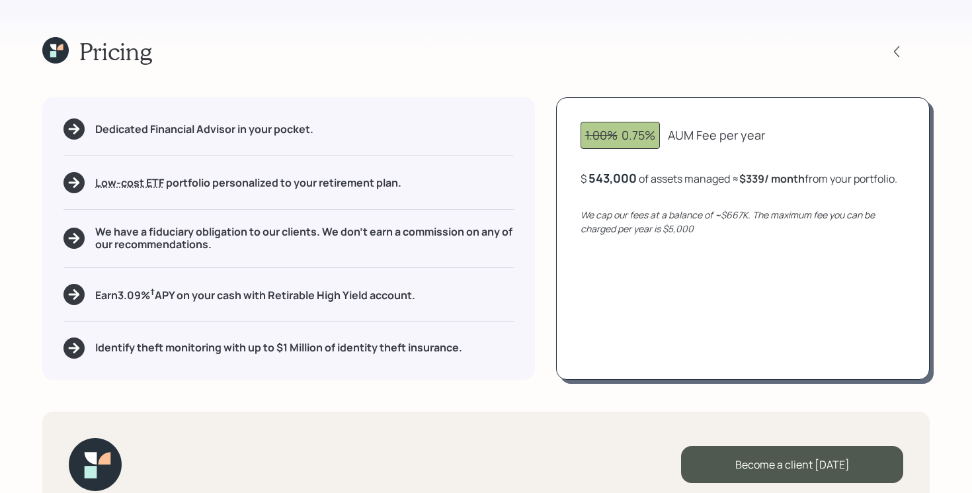
click at [61, 49] on icon at bounding box center [60, 47] width 6 height 6
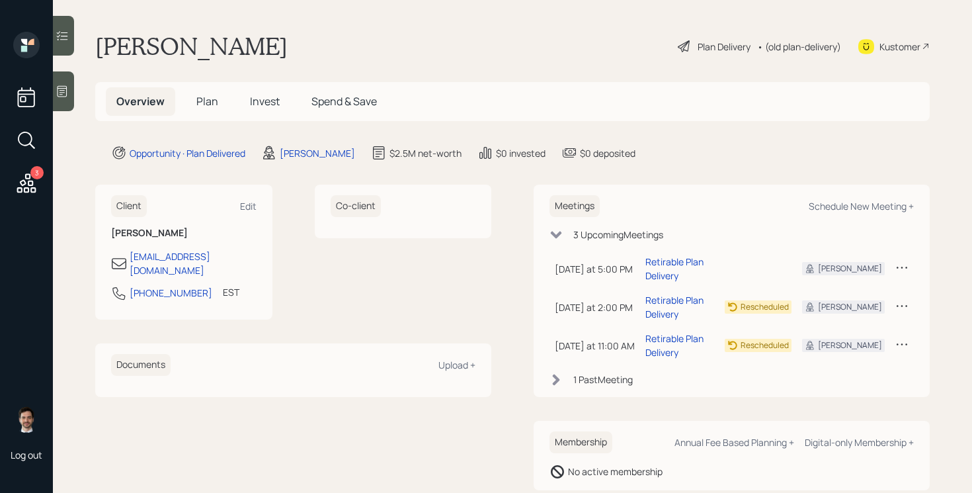
click at [214, 103] on span "Plan" at bounding box center [207, 101] width 22 height 15
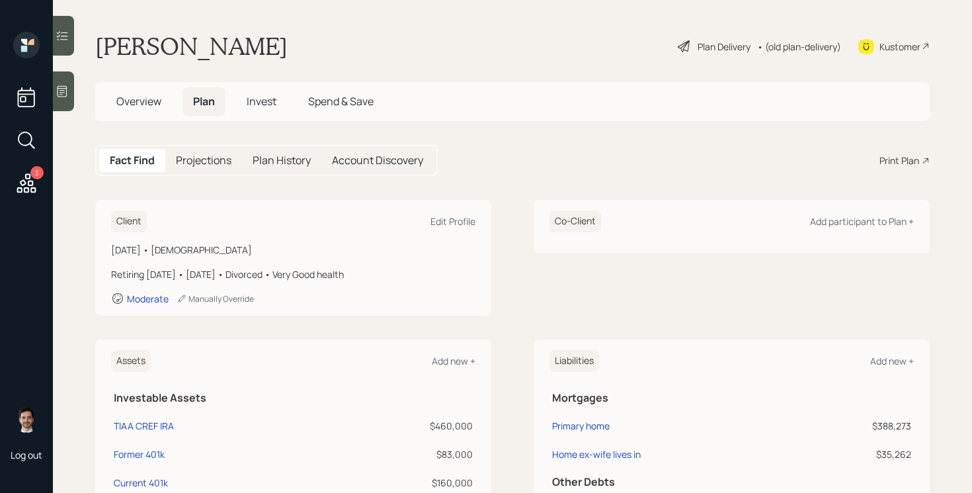
click at [897, 165] on div "Print Plan" at bounding box center [900, 160] width 40 height 14
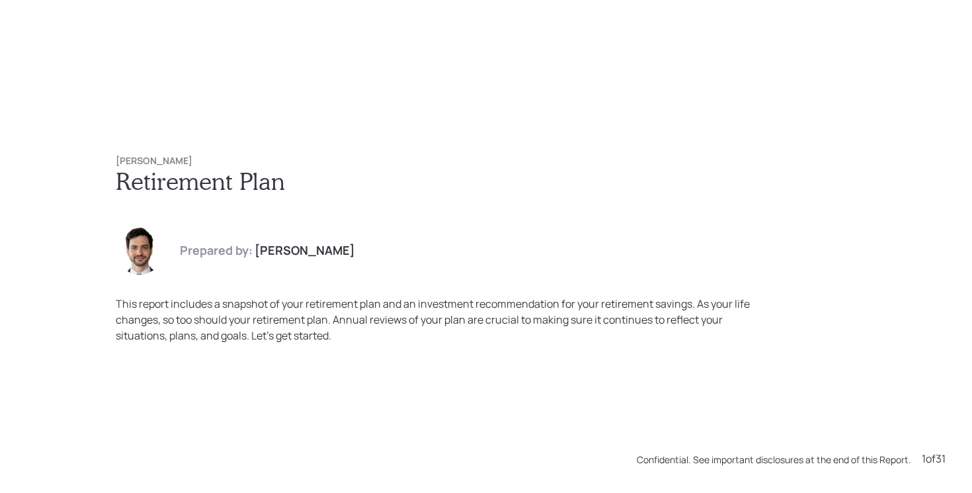
click at [502, 228] on div "Prepared by: [PERSON_NAME]" at bounding box center [486, 251] width 741 height 48
